Goal: Find specific fact: Find specific fact

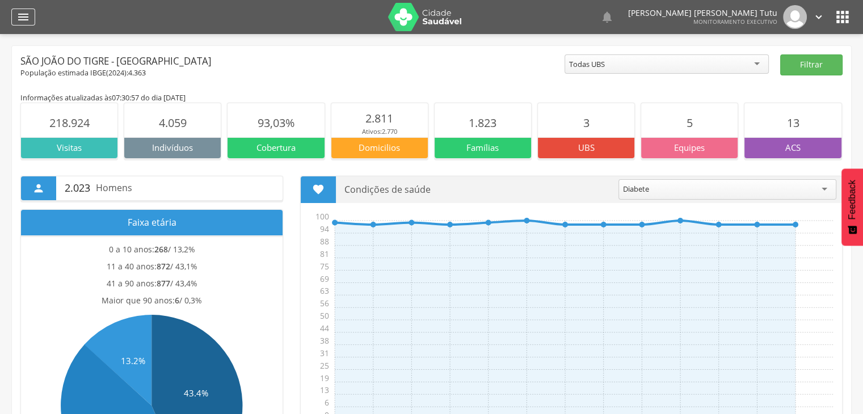
click at [26, 16] on icon "" at bounding box center [23, 17] width 14 height 14
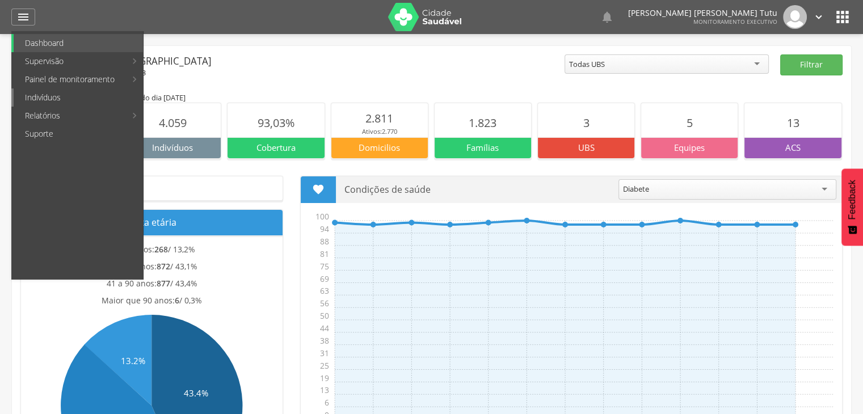
click at [49, 95] on link "Indivíduos" at bounding box center [78, 97] width 129 height 18
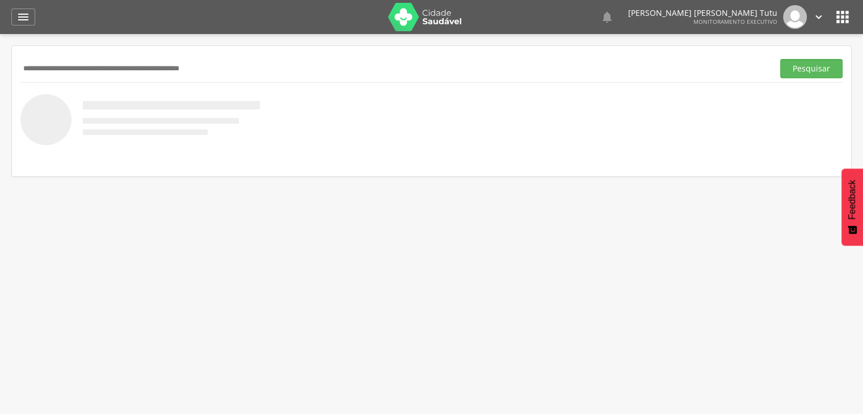
click at [54, 65] on input "text" at bounding box center [394, 68] width 748 height 19
type input "******"
click at [780, 59] on button "Pesquisar" at bounding box center [811, 68] width 62 height 19
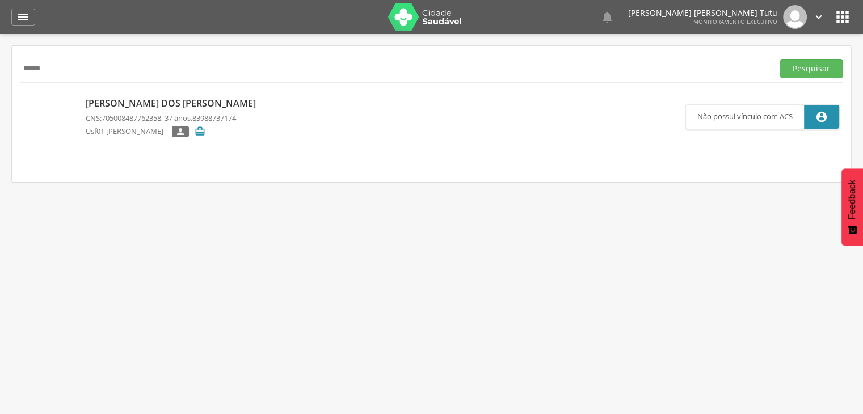
click at [120, 109] on p "[PERSON_NAME] dos [PERSON_NAME]" at bounding box center [174, 103] width 176 height 13
type input "**********"
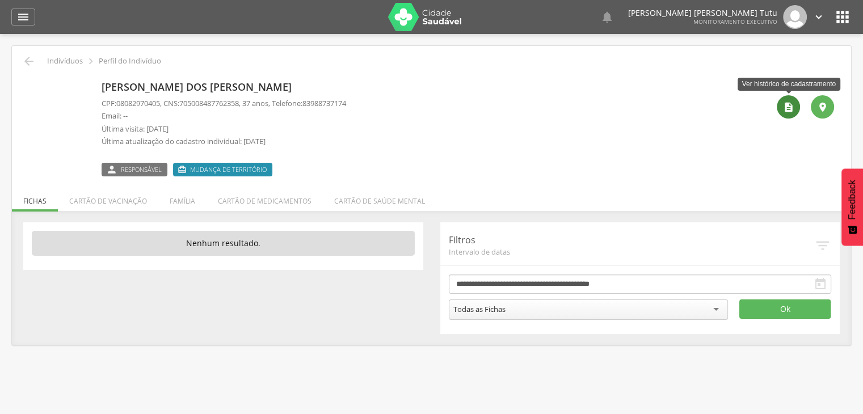
click at [786, 112] on div "" at bounding box center [787, 106] width 23 height 23
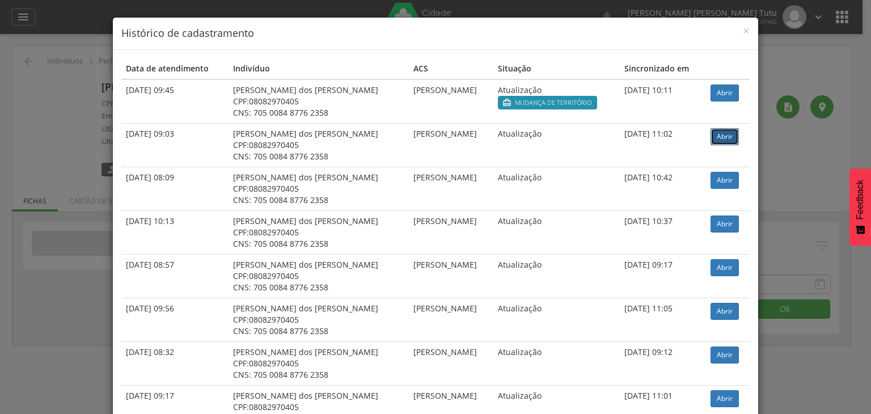
click at [721, 134] on link "Abrir" at bounding box center [725, 136] width 28 height 17
click at [743, 31] on span "×" at bounding box center [746, 31] width 7 height 16
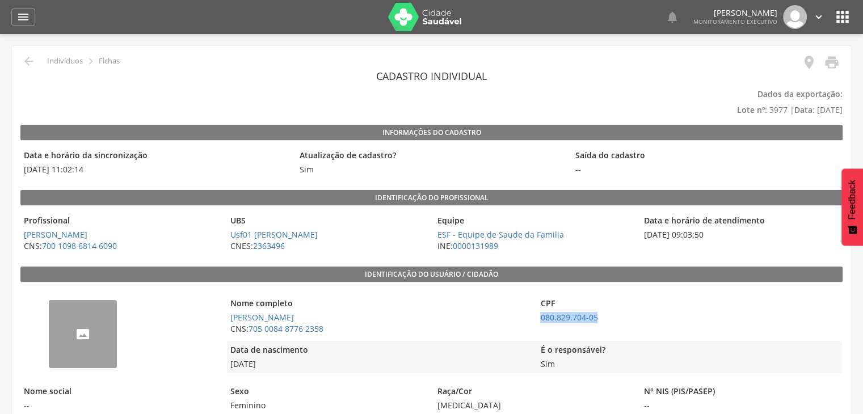
drag, startPoint x: 606, startPoint y: 317, endPoint x: 538, endPoint y: 323, distance: 68.3
click at [538, 323] on span "080.829.704-05" at bounding box center [688, 317] width 304 height 11
copy link "080.829.704-05"
drag, startPoint x: 598, startPoint y: 318, endPoint x: 538, endPoint y: 320, distance: 60.7
click at [538, 320] on span "080.829.704-05" at bounding box center [688, 317] width 304 height 11
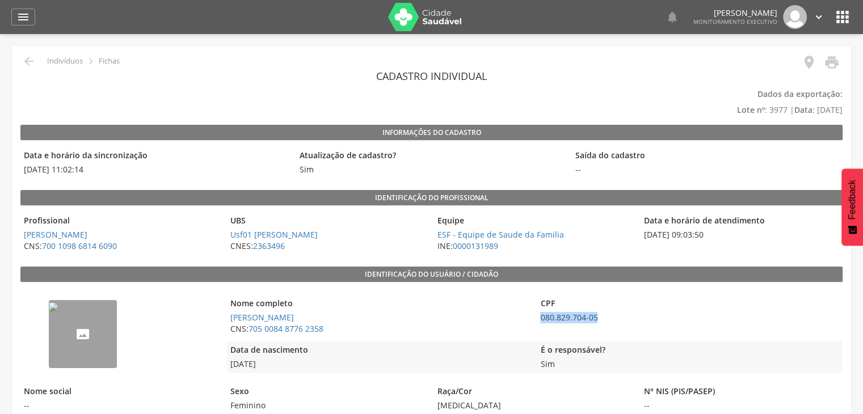
copy link "080.829.704-05"
